Goal: Task Accomplishment & Management: Manage account settings

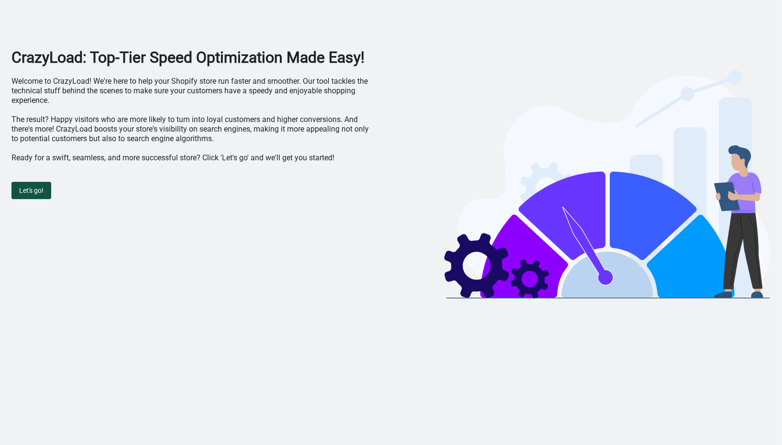
click at [38, 192] on span "Let's go!" at bounding box center [31, 190] width 24 height 8
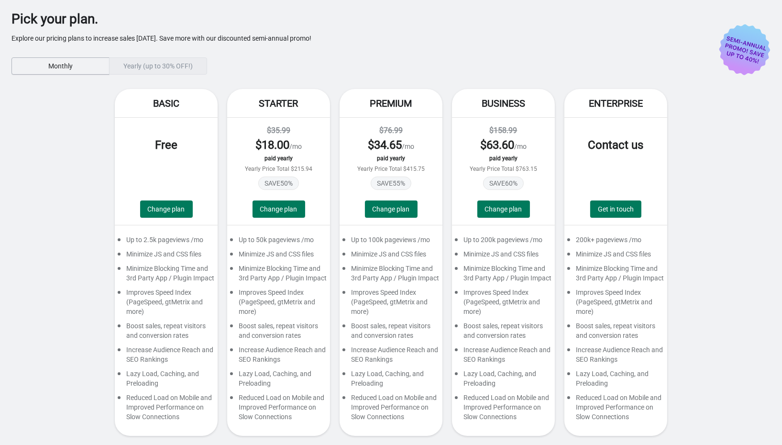
click at [87, 69] on span "Monthly" at bounding box center [61, 66] width 82 height 8
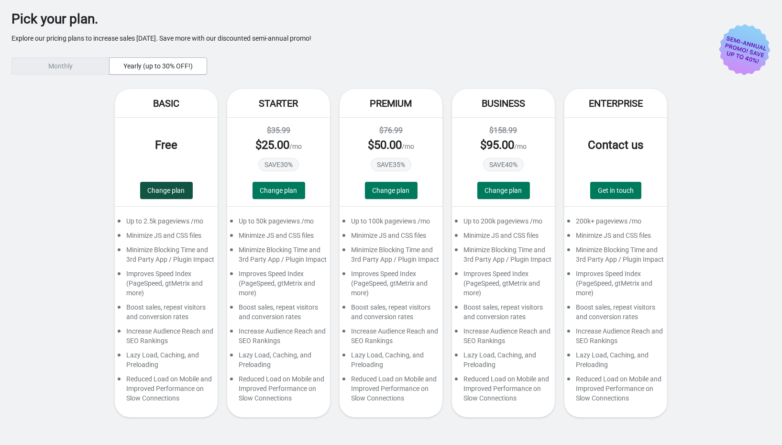
click at [171, 192] on span "Change plan" at bounding box center [166, 190] width 37 height 8
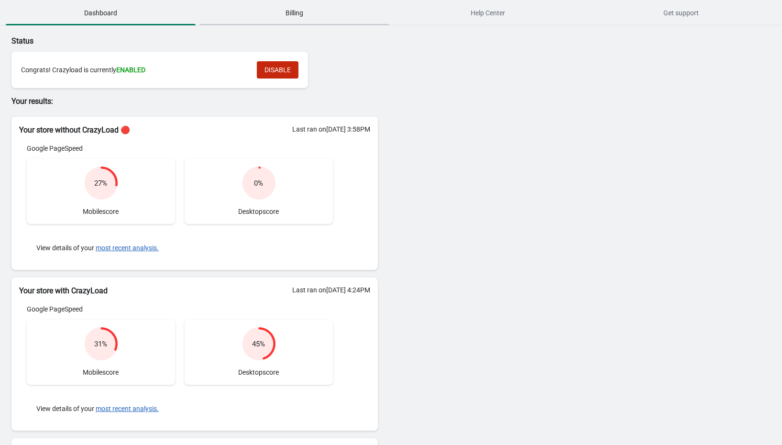
click at [296, 19] on span "Billing" at bounding box center [294, 12] width 190 height 17
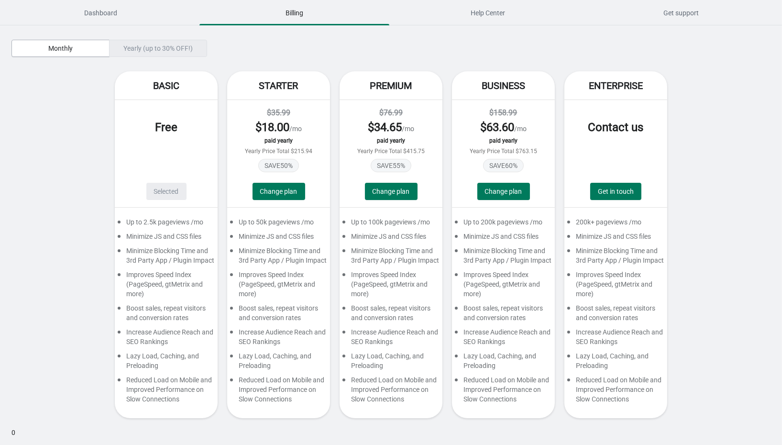
click at [167, 49] on div "Yearly (up to 30% OFF!)" at bounding box center [158, 48] width 98 height 17
click at [112, 16] on span "Dashboard" at bounding box center [101, 12] width 190 height 17
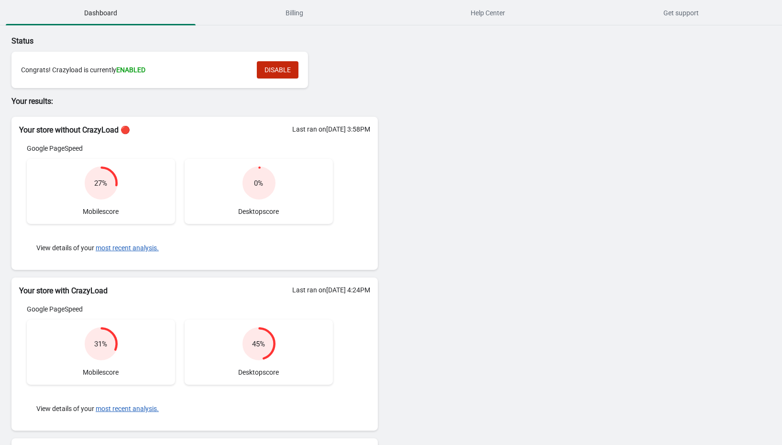
scroll to position [65, 0]
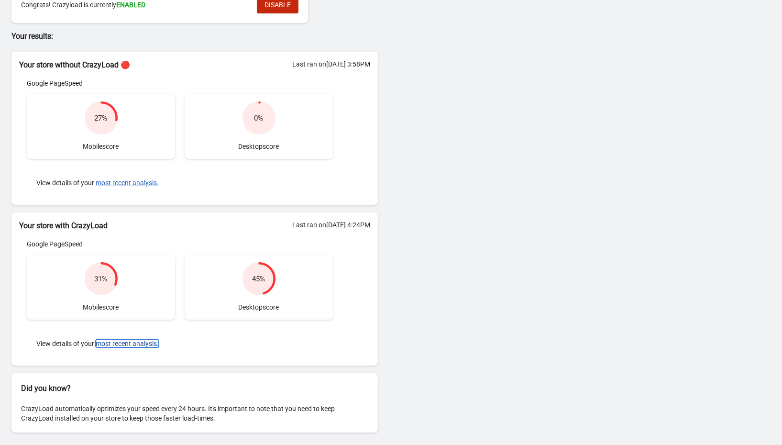
click at [135, 343] on button "most recent analysis." at bounding box center [127, 343] width 63 height 8
click at [338, 264] on div "Google PageSpeed 31 % Mobile score 45 % Desktop score View details of your most…" at bounding box center [179, 298] width 321 height 119
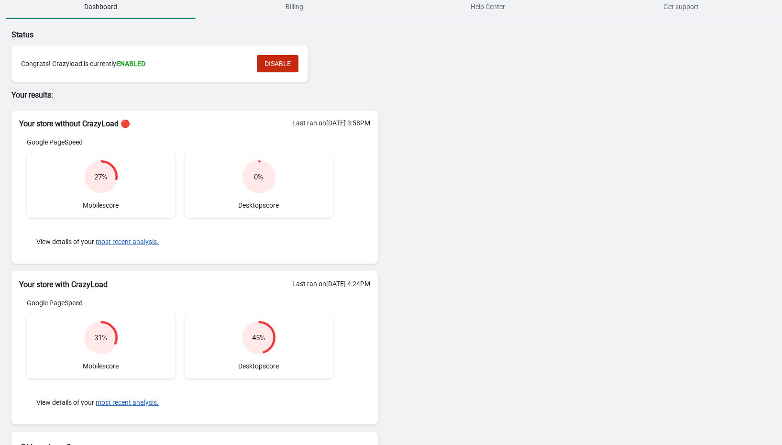
scroll to position [0, 0]
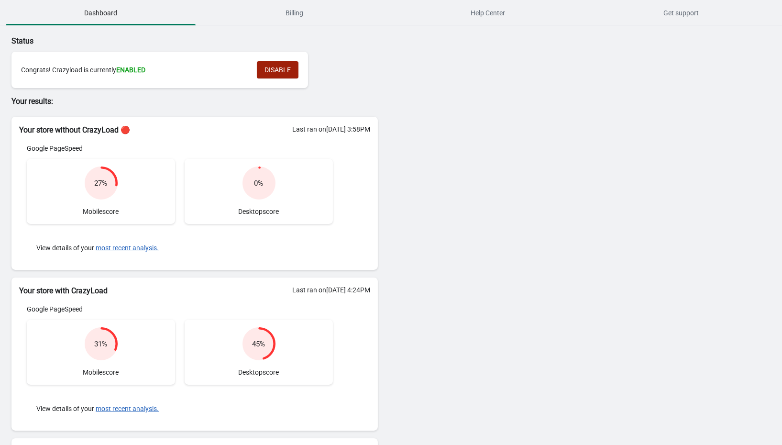
click at [277, 70] on span "DISABLE" at bounding box center [277, 70] width 26 height 8
